Goal: Task Accomplishment & Management: Use online tool/utility

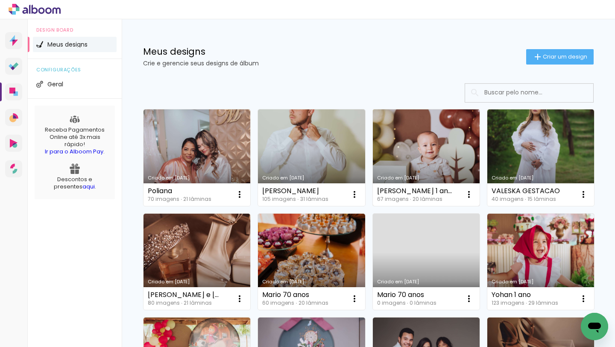
click at [406, 144] on link "Criado em [DATE]" at bounding box center [426, 157] width 107 height 97
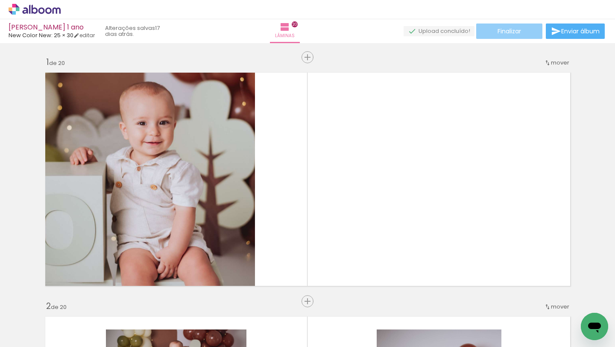
click at [498, 28] on span "Finalizar" at bounding box center [510, 31] width 24 height 6
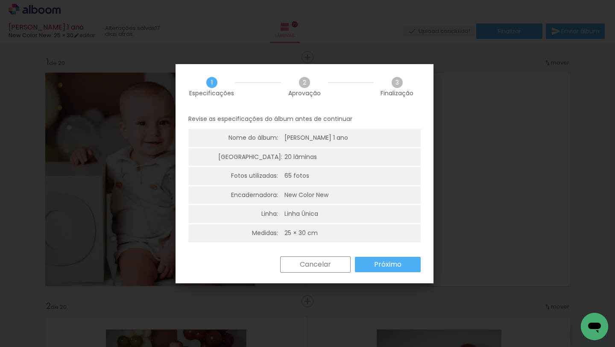
click at [0, 0] on slot "Próximo" at bounding box center [0, 0] width 0 height 0
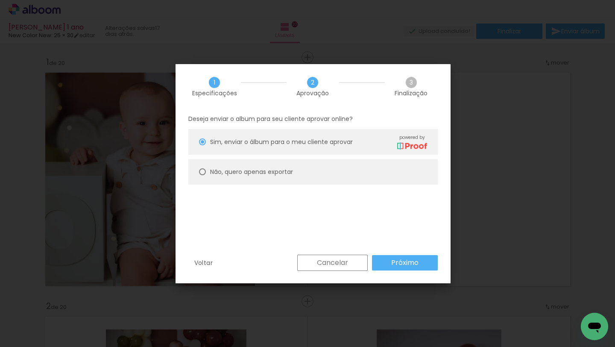
click at [0, 0] on slot "Não, quero apenas exportar" at bounding box center [0, 0] width 0 height 0
type paper-radio-button "on"
click at [0, 0] on slot "Próximo" at bounding box center [0, 0] width 0 height 0
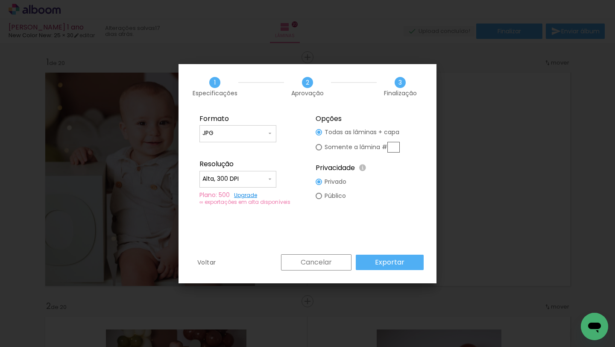
click at [0, 0] on slot "Exportar" at bounding box center [0, 0] width 0 height 0
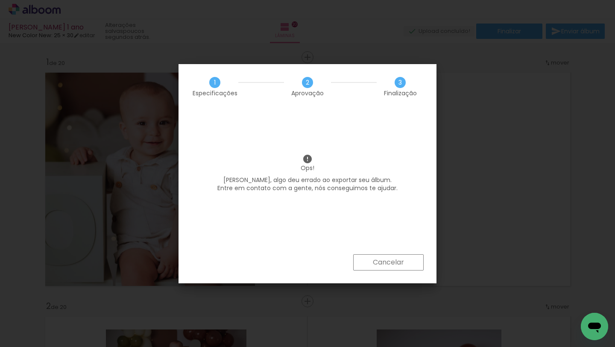
click at [0, 0] on slot "Cancelar" at bounding box center [0, 0] width 0 height 0
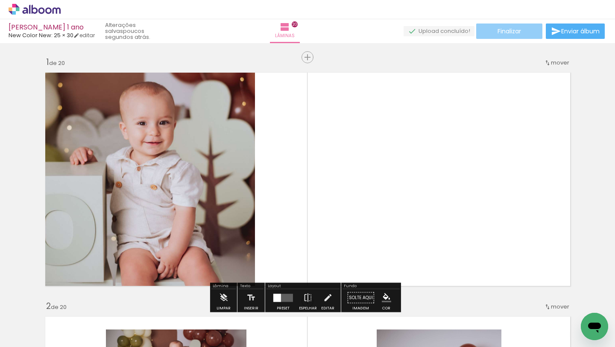
click at [494, 32] on paper-button "Finalizar" at bounding box center [509, 31] width 66 height 15
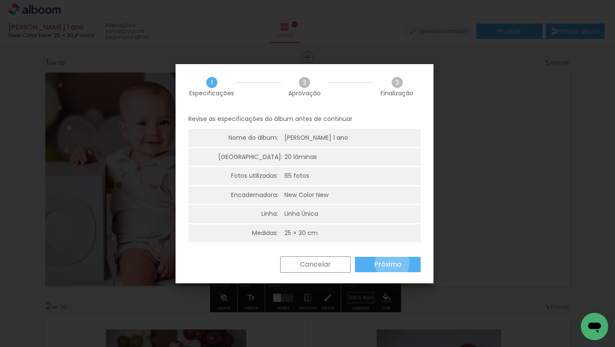
click at [0, 0] on slot "Próximo" at bounding box center [0, 0] width 0 height 0
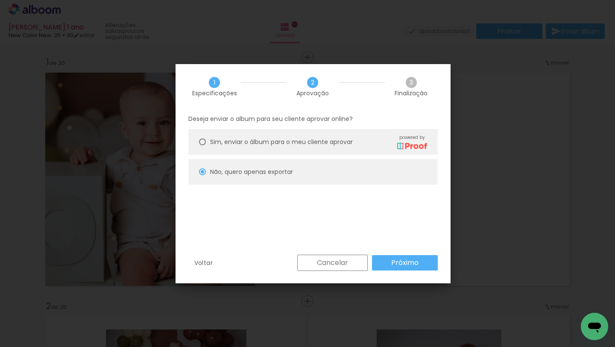
click at [0, 0] on slot "Próximo" at bounding box center [0, 0] width 0 height 0
type input "Alta, 300 DPI"
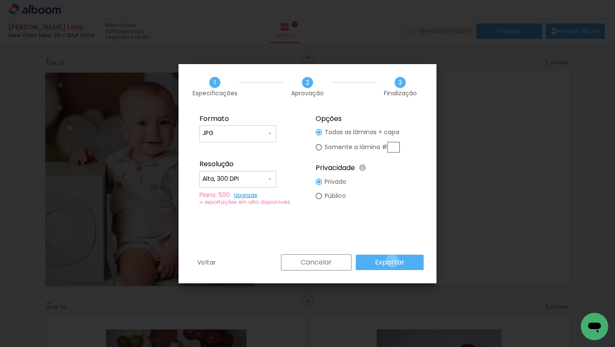
click at [0, 0] on slot "Exportar" at bounding box center [0, 0] width 0 height 0
